Goal: Communication & Community: Answer question/provide support

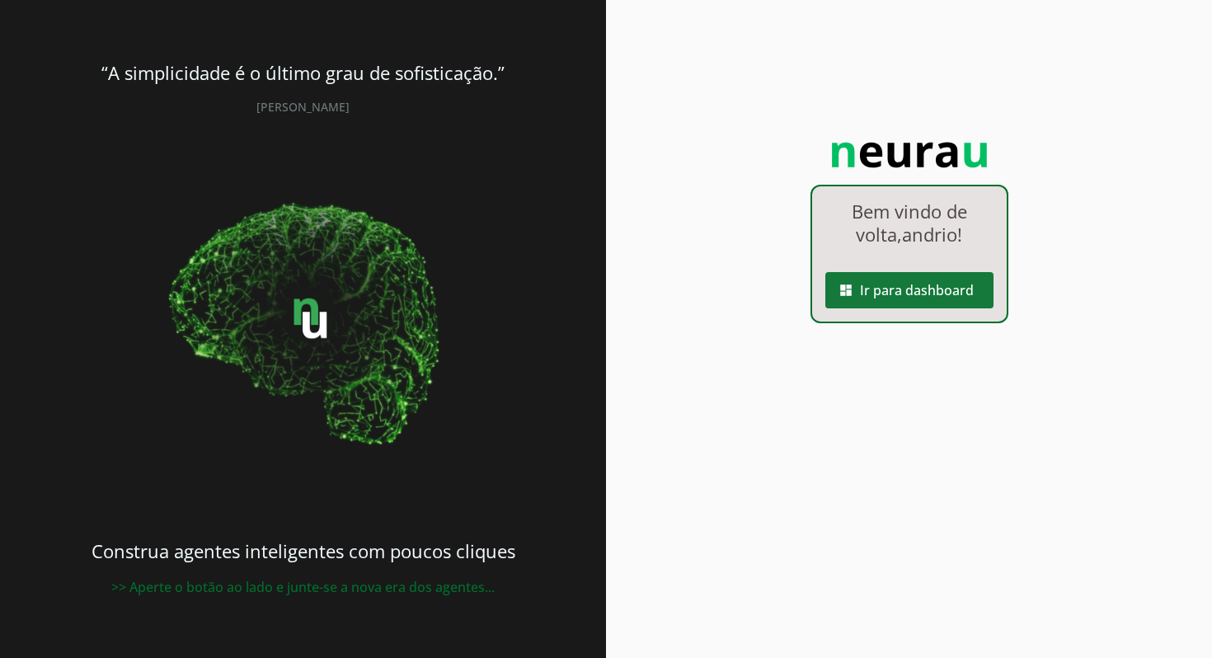
click at [938, 297] on span at bounding box center [909, 290] width 168 height 40
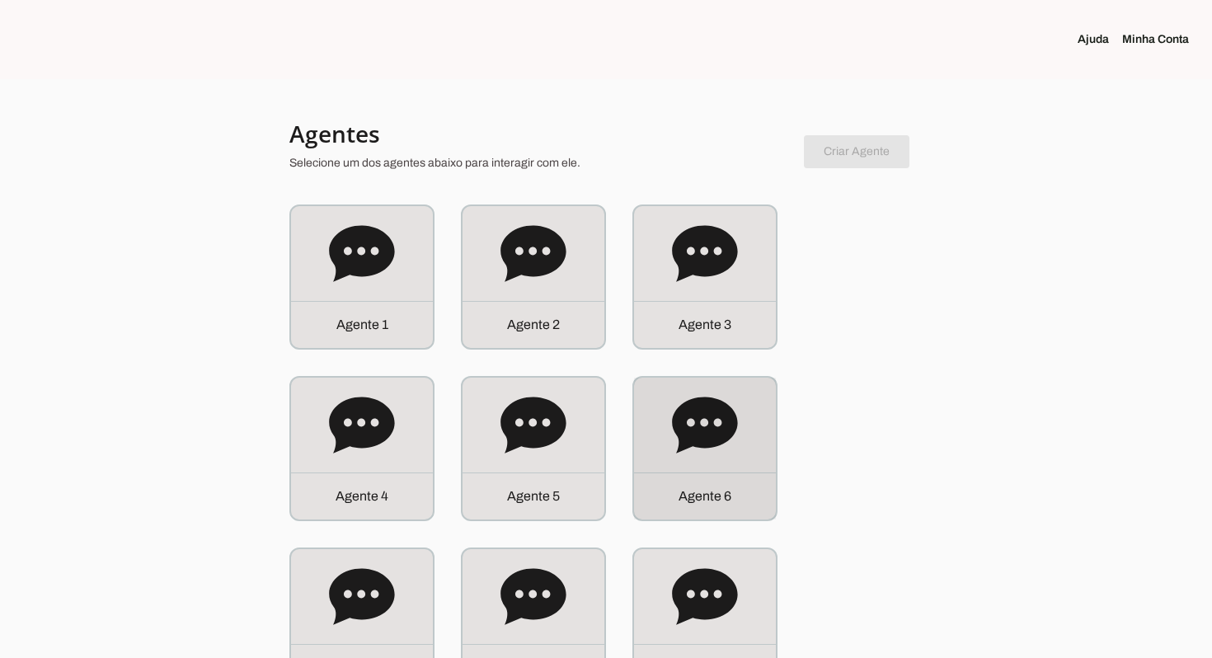
click at [709, 440] on icon at bounding box center [704, 425] width 65 height 56
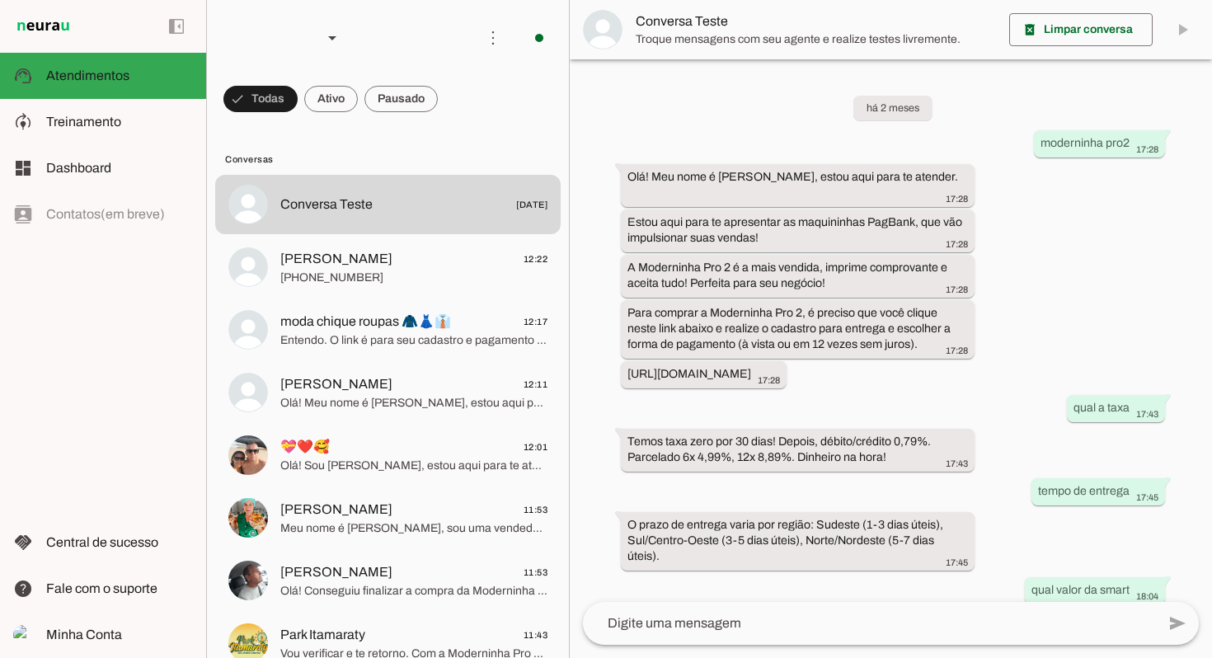
scroll to position [532, 0]
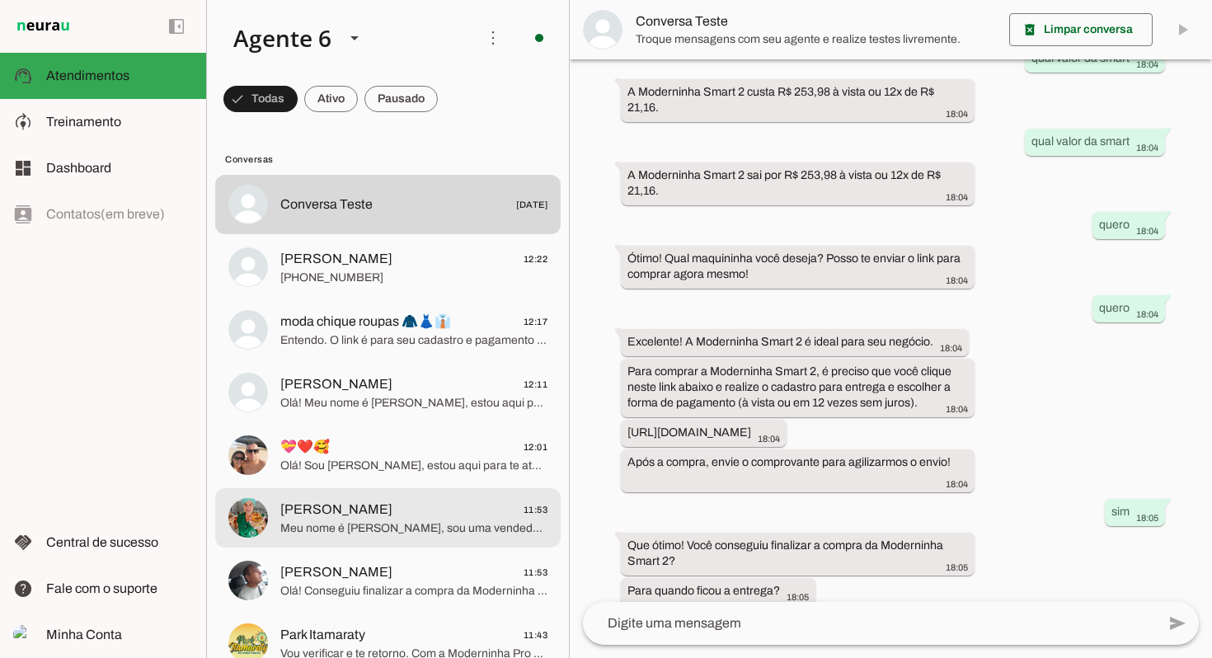
click at [415, 506] on span "[PERSON_NAME] 11:53" at bounding box center [413, 510] width 267 height 21
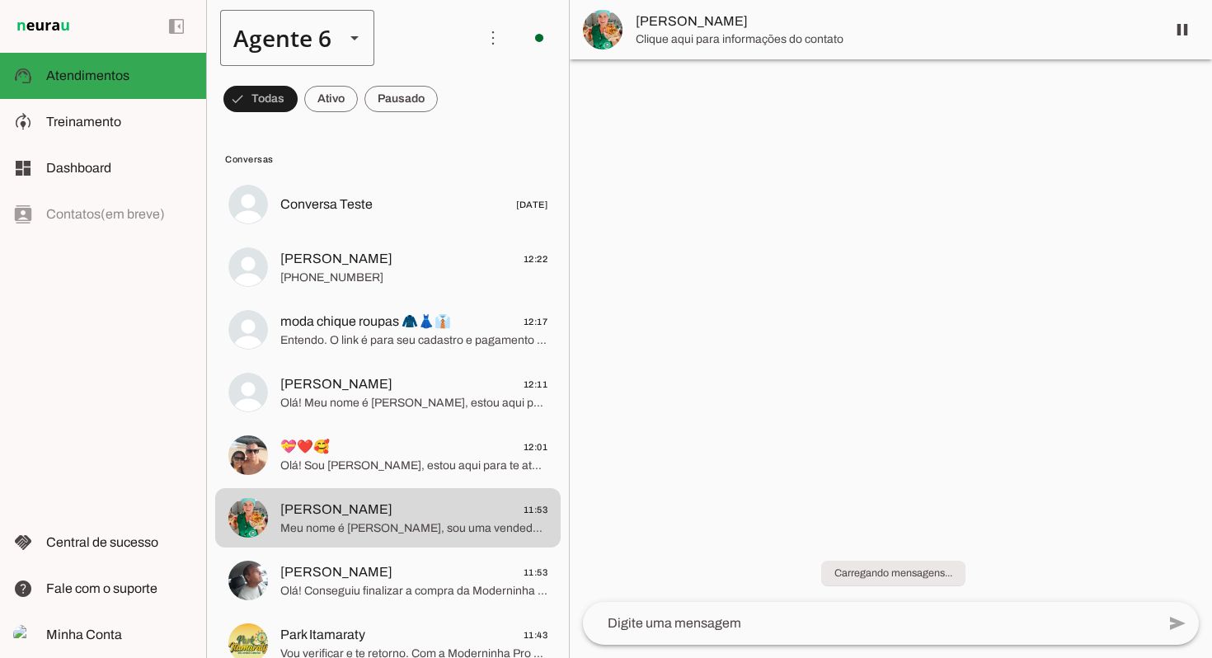
click at [311, 39] on div "Agente 6" at bounding box center [275, 38] width 111 height 56
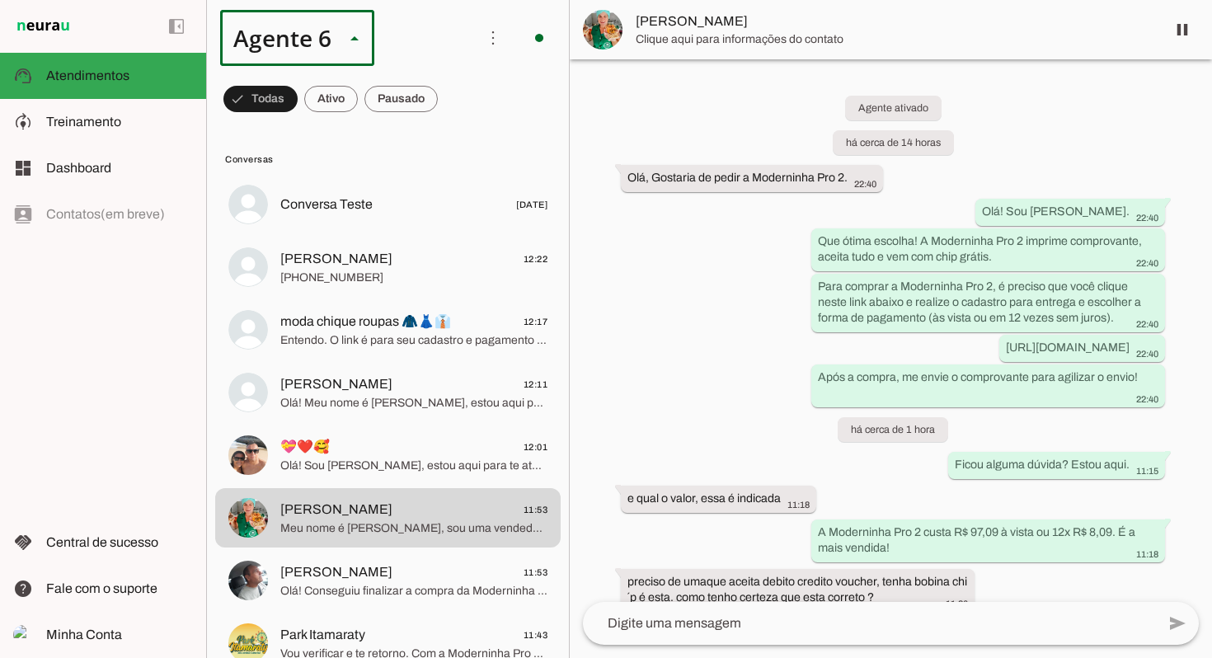
click at [440, 129] on md-item "Agente 2" at bounding box center [516, 105] width 153 height 46
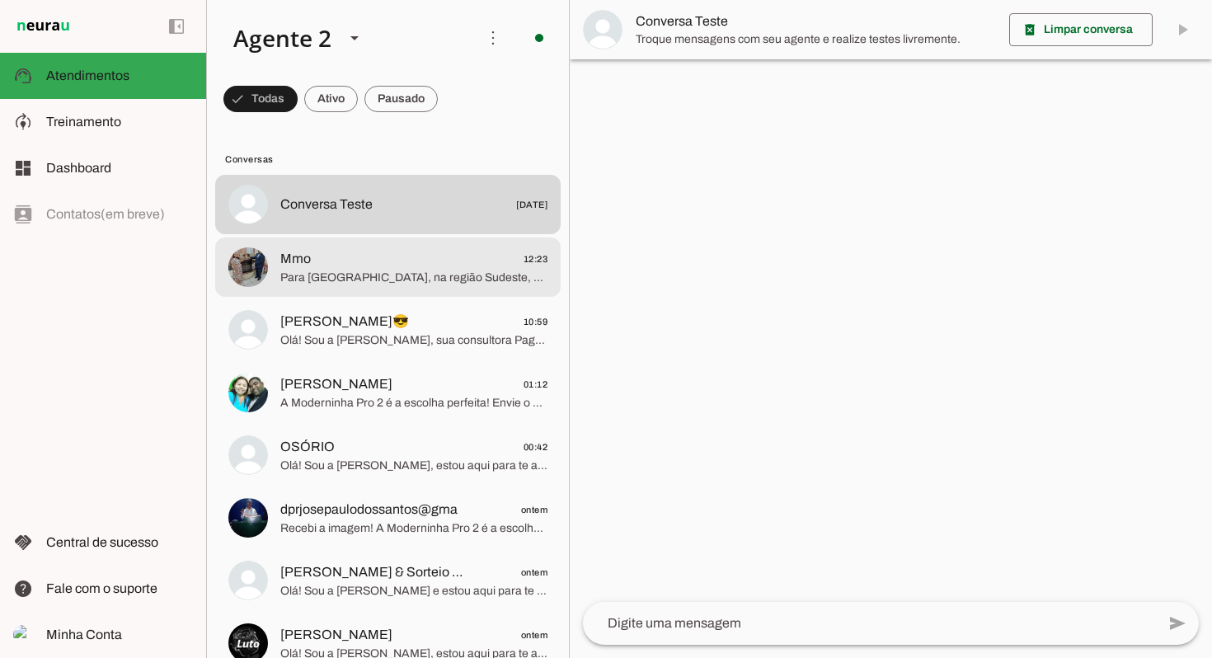
click at [399, 234] on md-item "Mmo 12:23 Para [GEOGRAPHIC_DATA], na região Sudeste, a entrega da sua Moderninh…" at bounding box center [388, 204] width 346 height 59
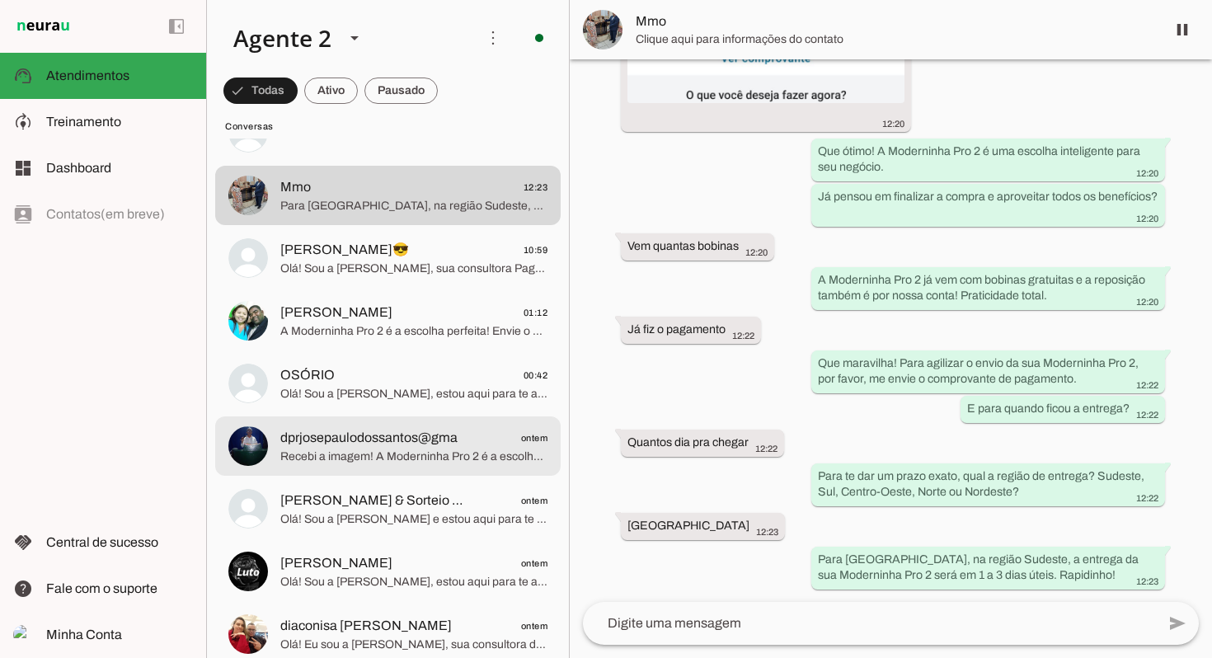
scroll to position [88, 0]
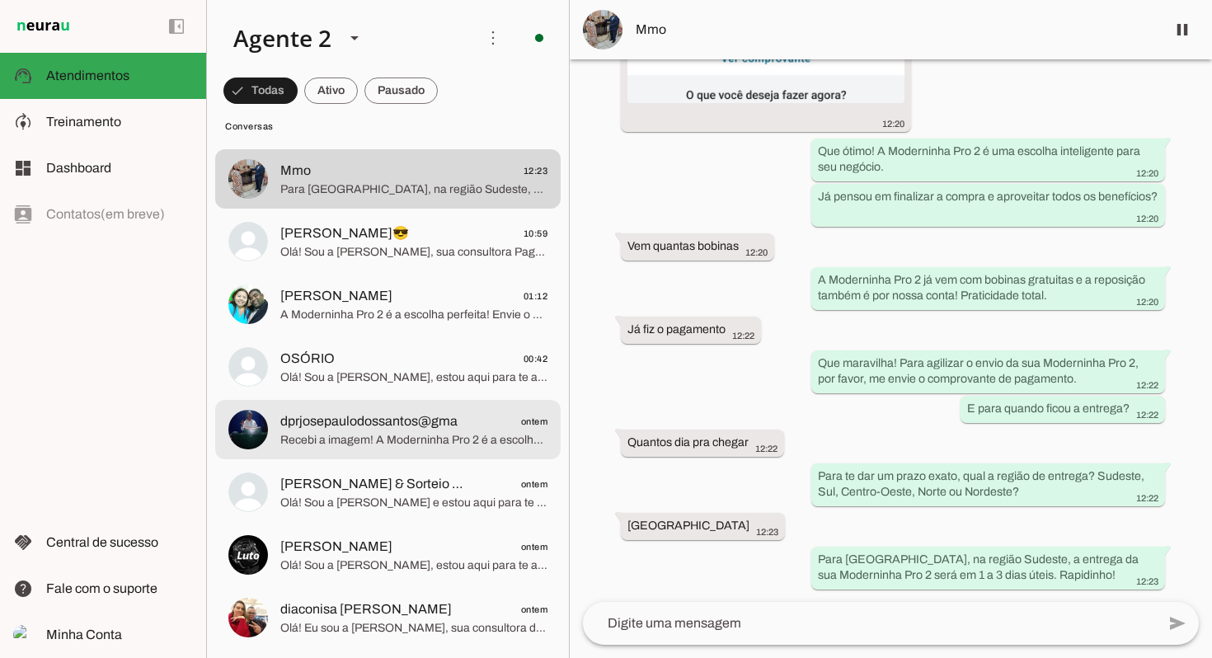
click at [449, 426] on span "dprjosepaulodossantos@gma" at bounding box center [368, 421] width 177 height 20
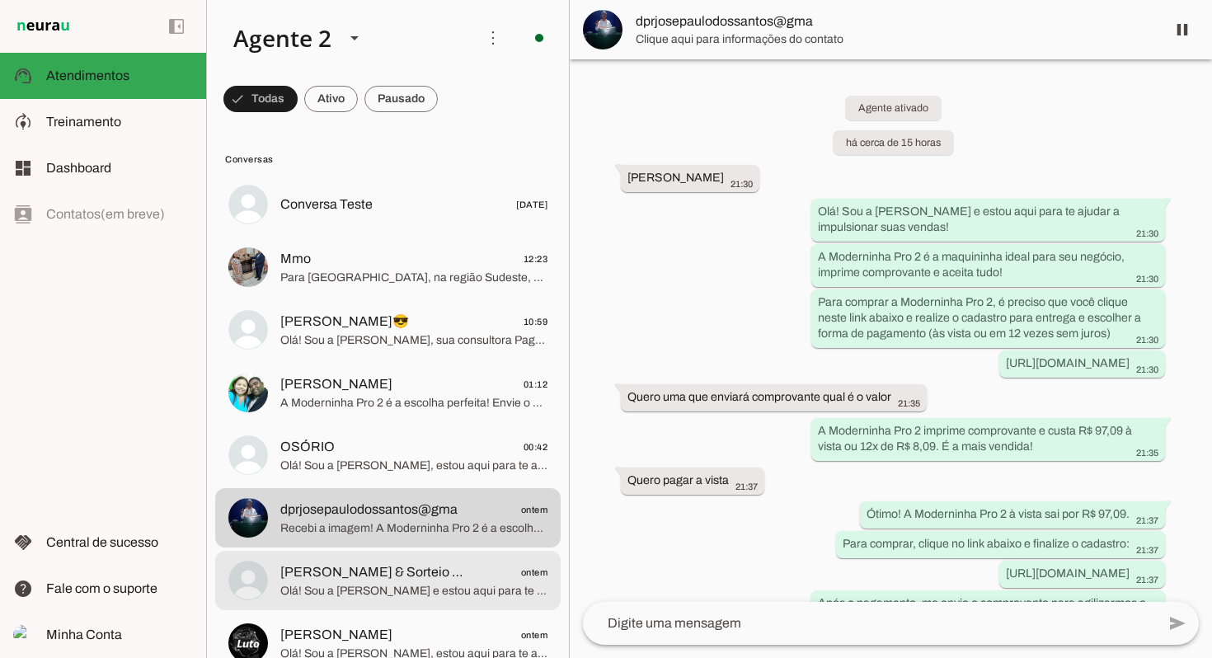
click at [450, 234] on md-item "[PERSON_NAME] & Sorteio Do Timbó ontem Olá! Sou a [PERSON_NAME] e estou aqui pa…" at bounding box center [388, 204] width 346 height 59
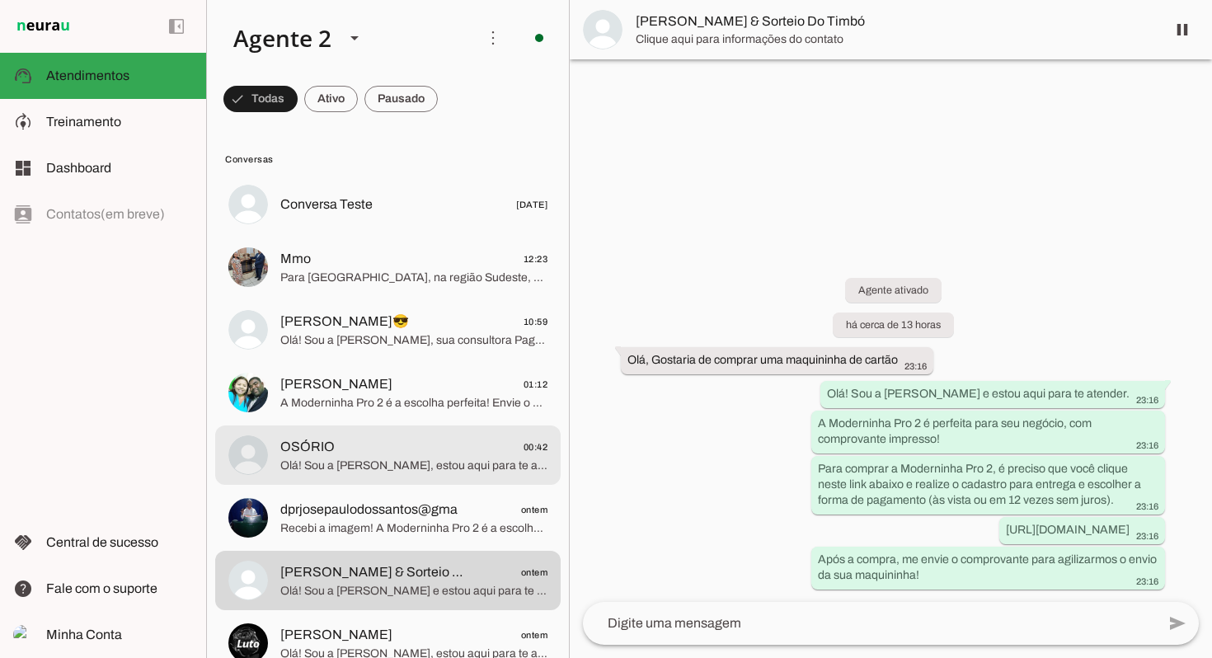
scroll to position [148, 0]
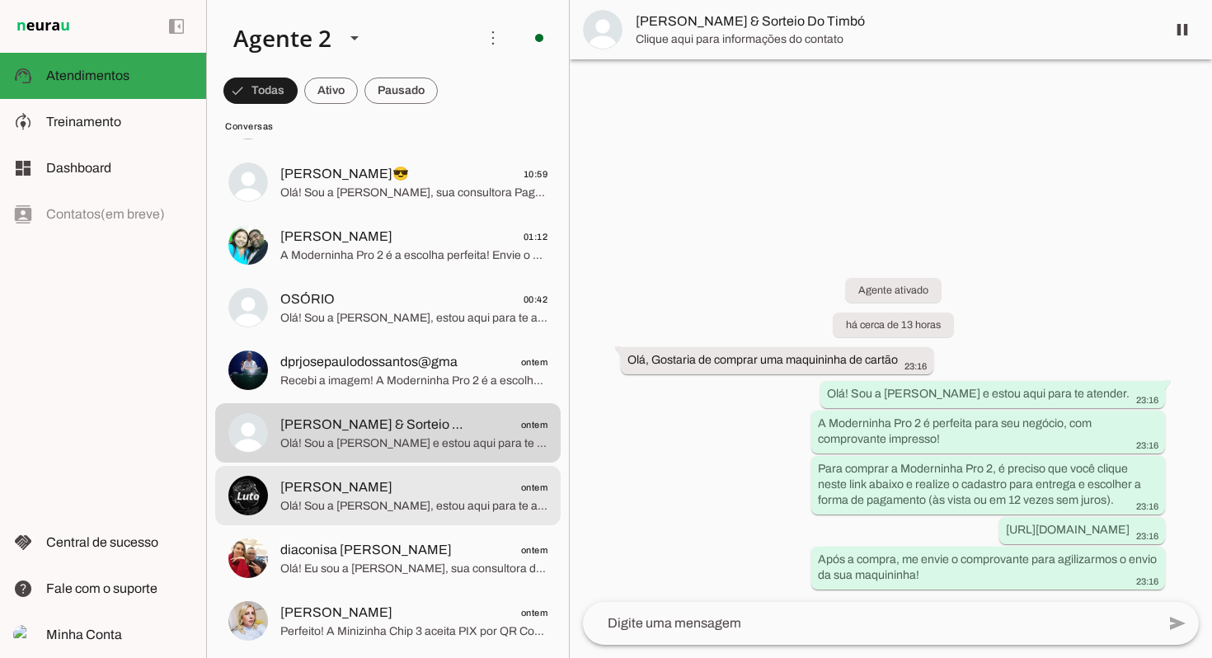
click at [370, 488] on span "[PERSON_NAME]" at bounding box center [336, 487] width 112 height 20
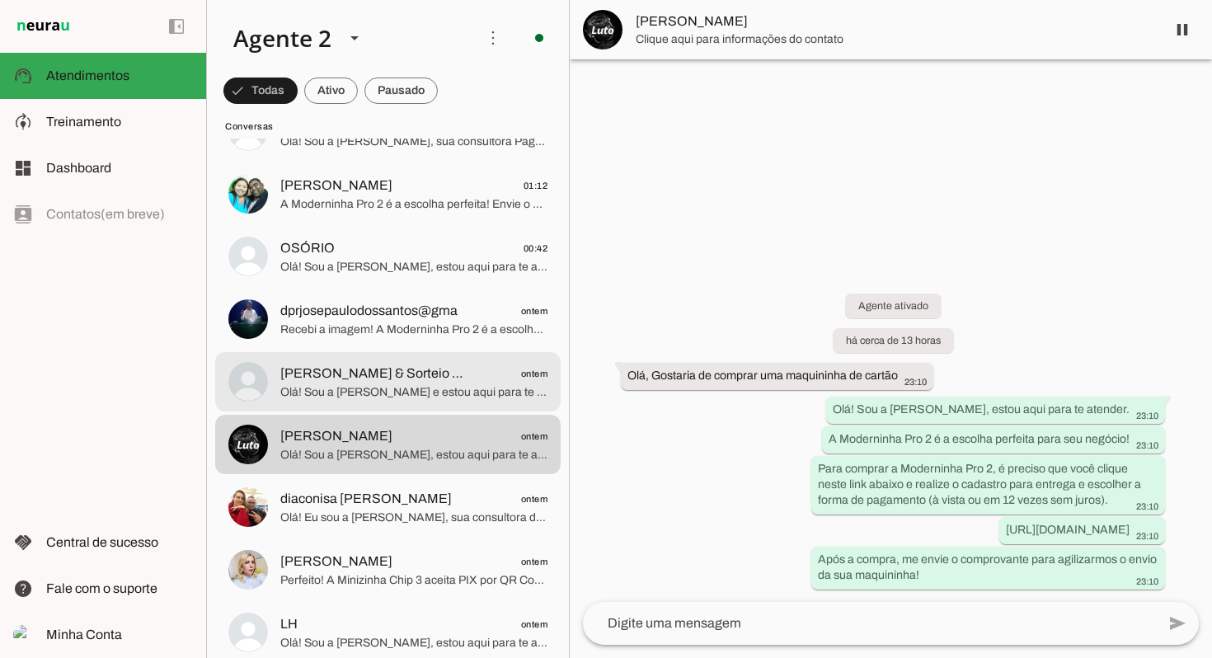
scroll to position [210, 0]
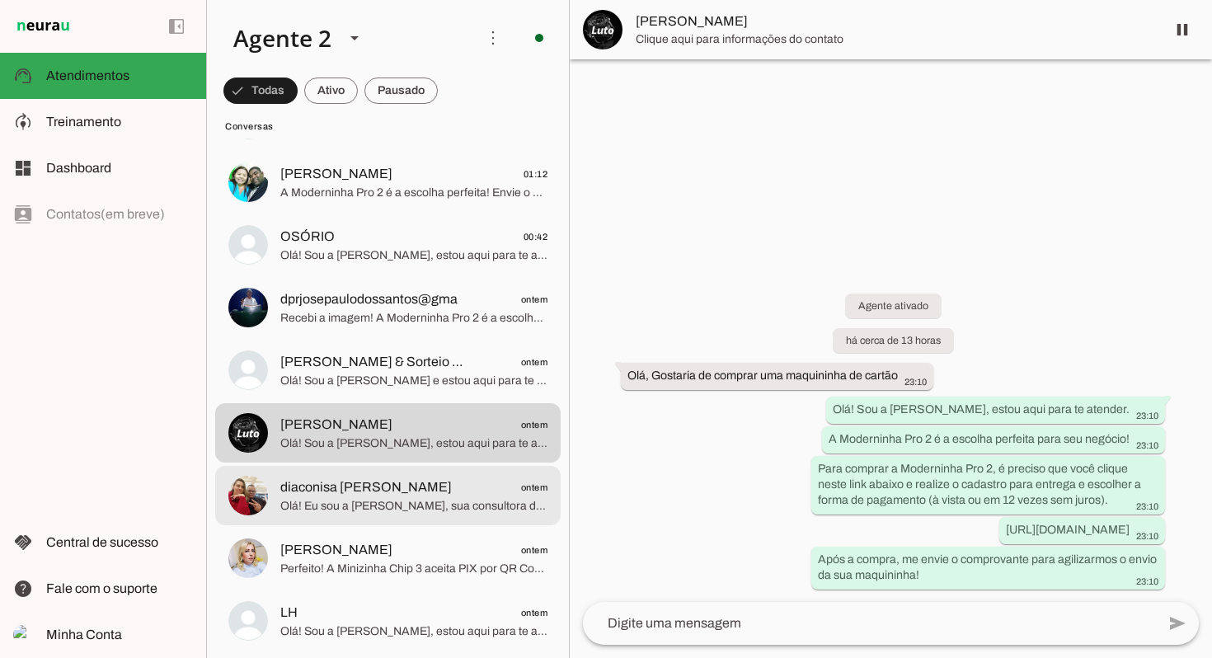
click at [367, 480] on span "diaconisa [PERSON_NAME]" at bounding box center [366, 487] width 172 height 20
